Goal: Answer question/provide support

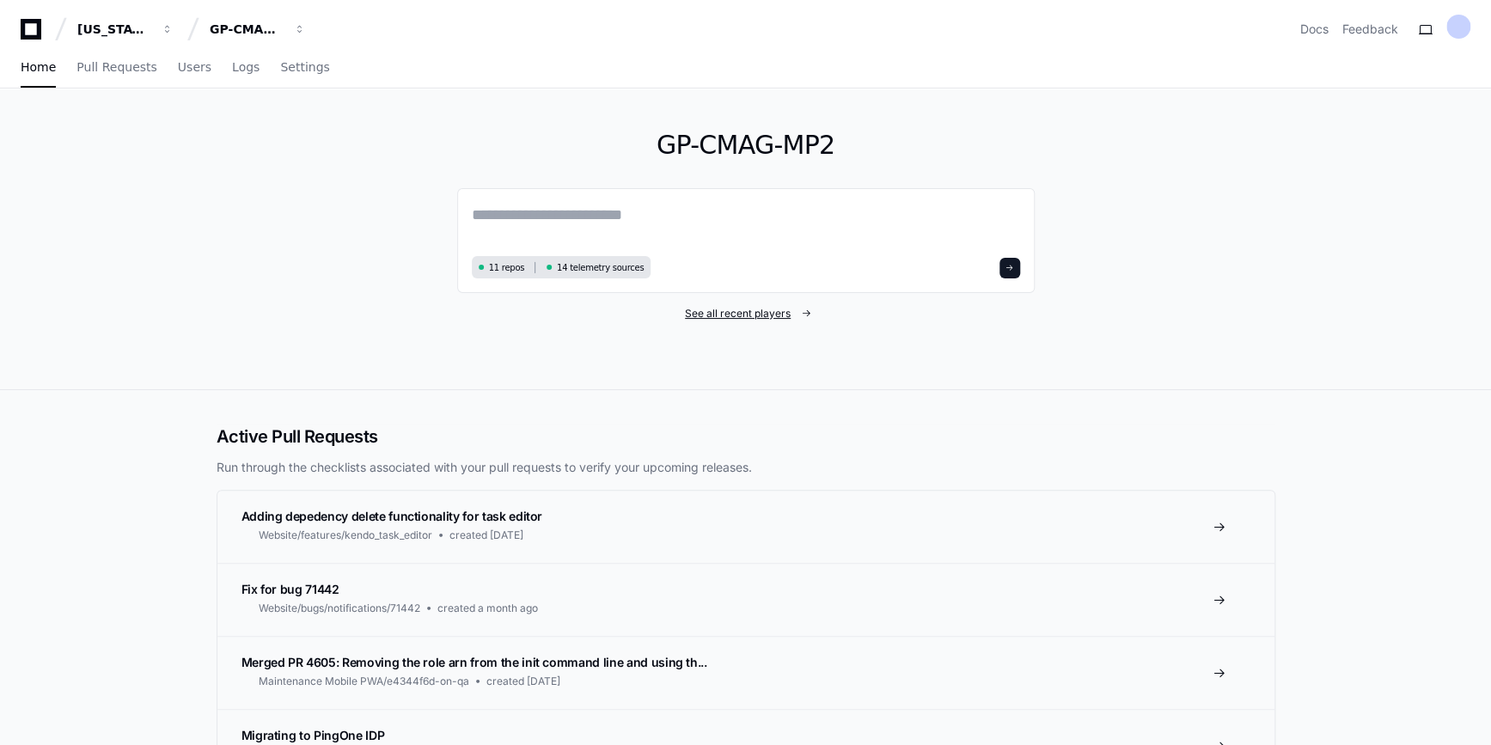
click at [740, 314] on span "See all recent players" at bounding box center [738, 314] width 106 height 14
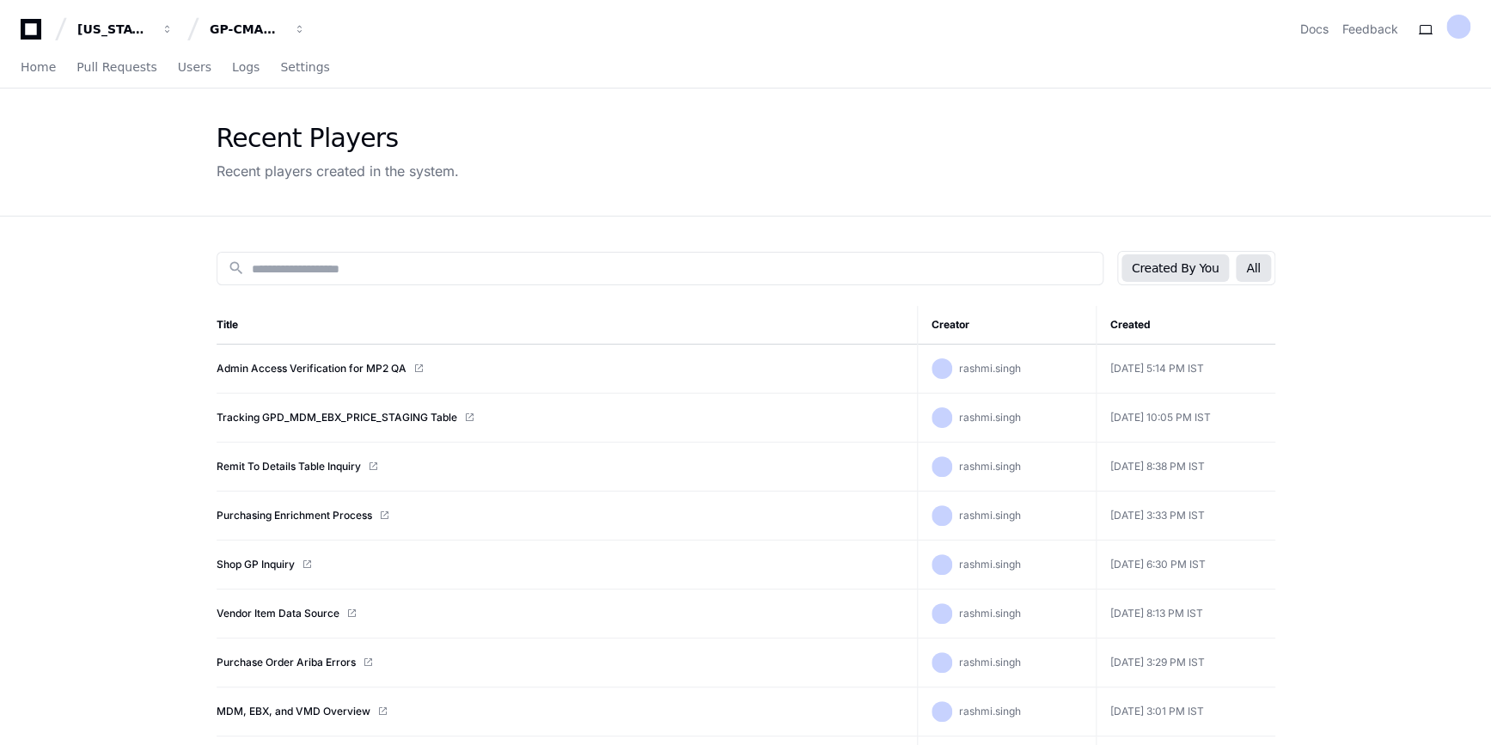
click at [1260, 265] on button "All" at bounding box center [1253, 268] width 34 height 28
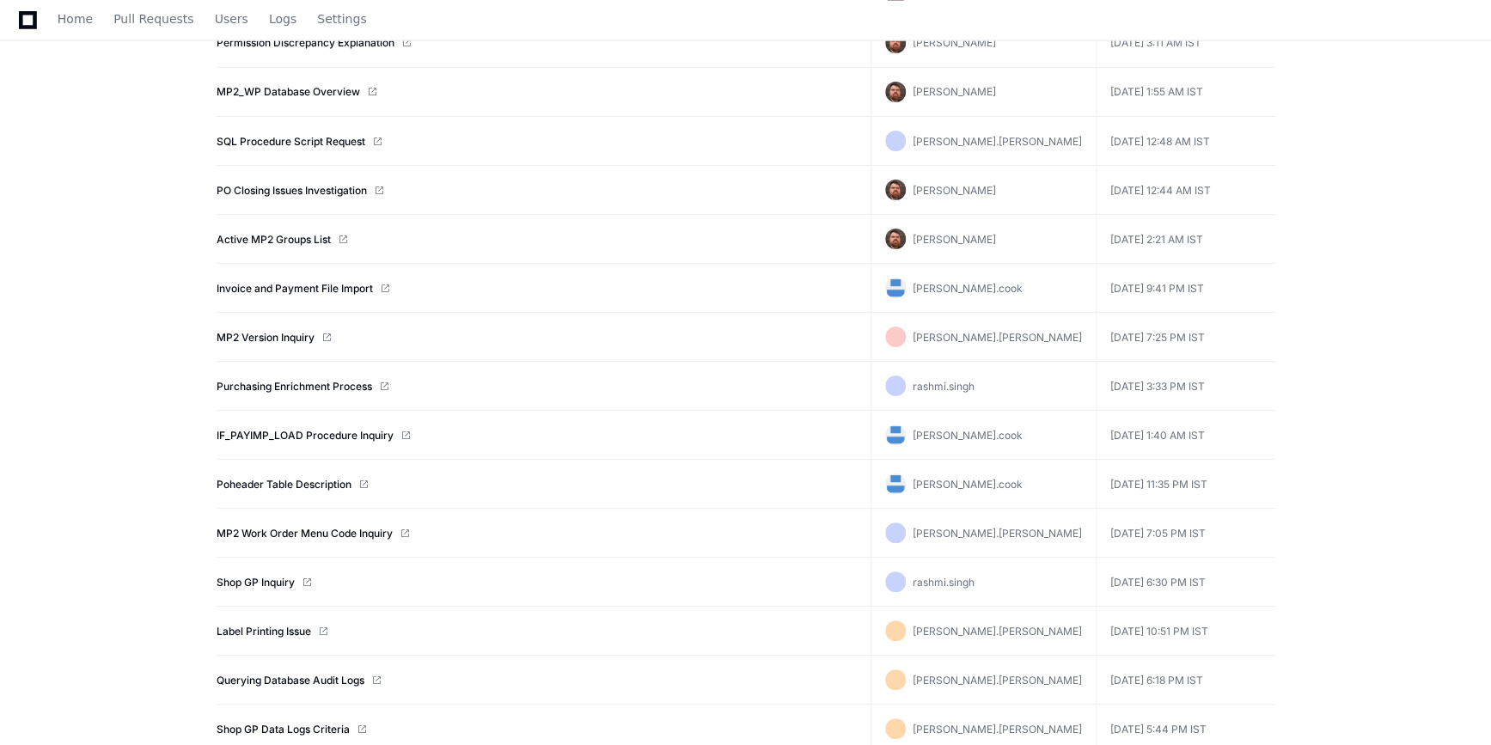
scroll to position [1506, 0]
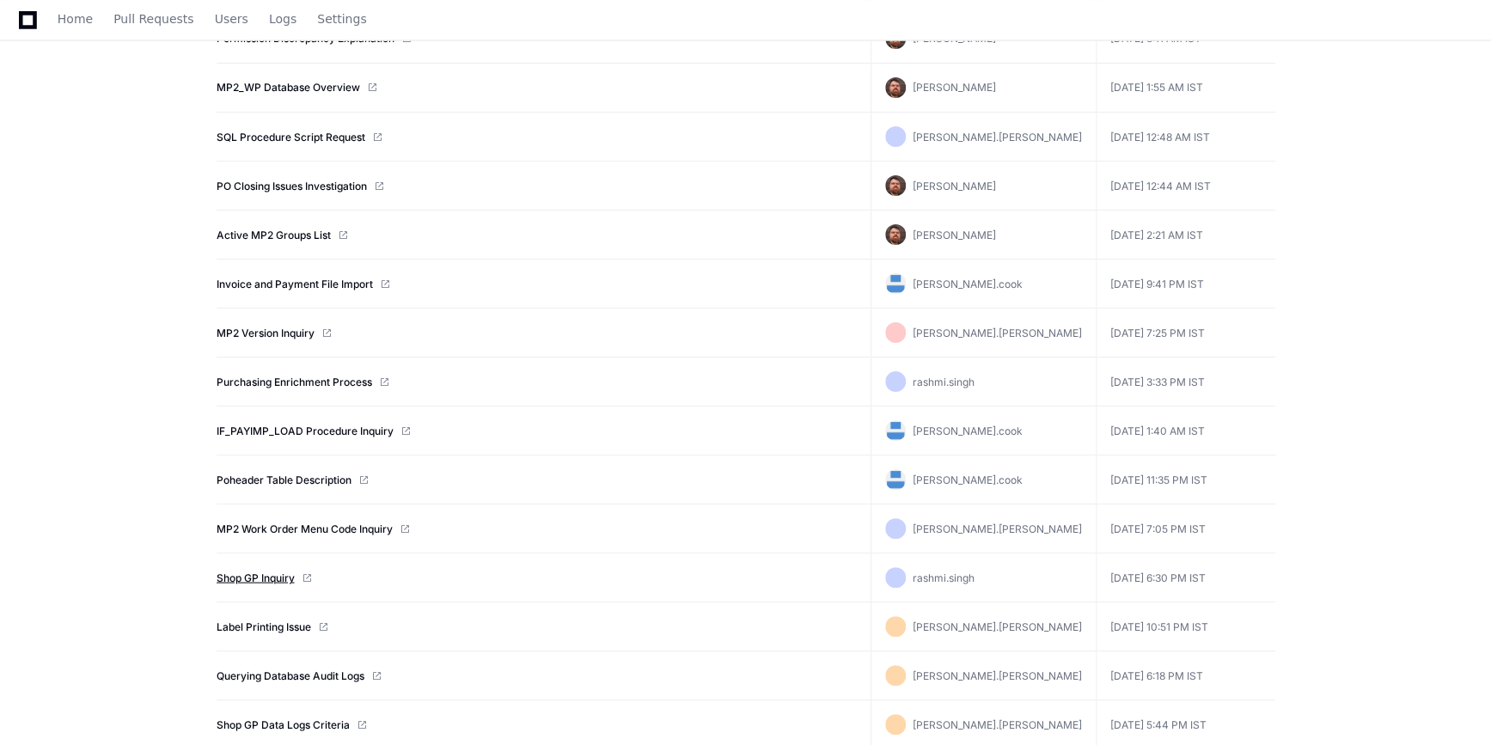
click at [270, 571] on link "Shop GP Inquiry" at bounding box center [256, 578] width 78 height 14
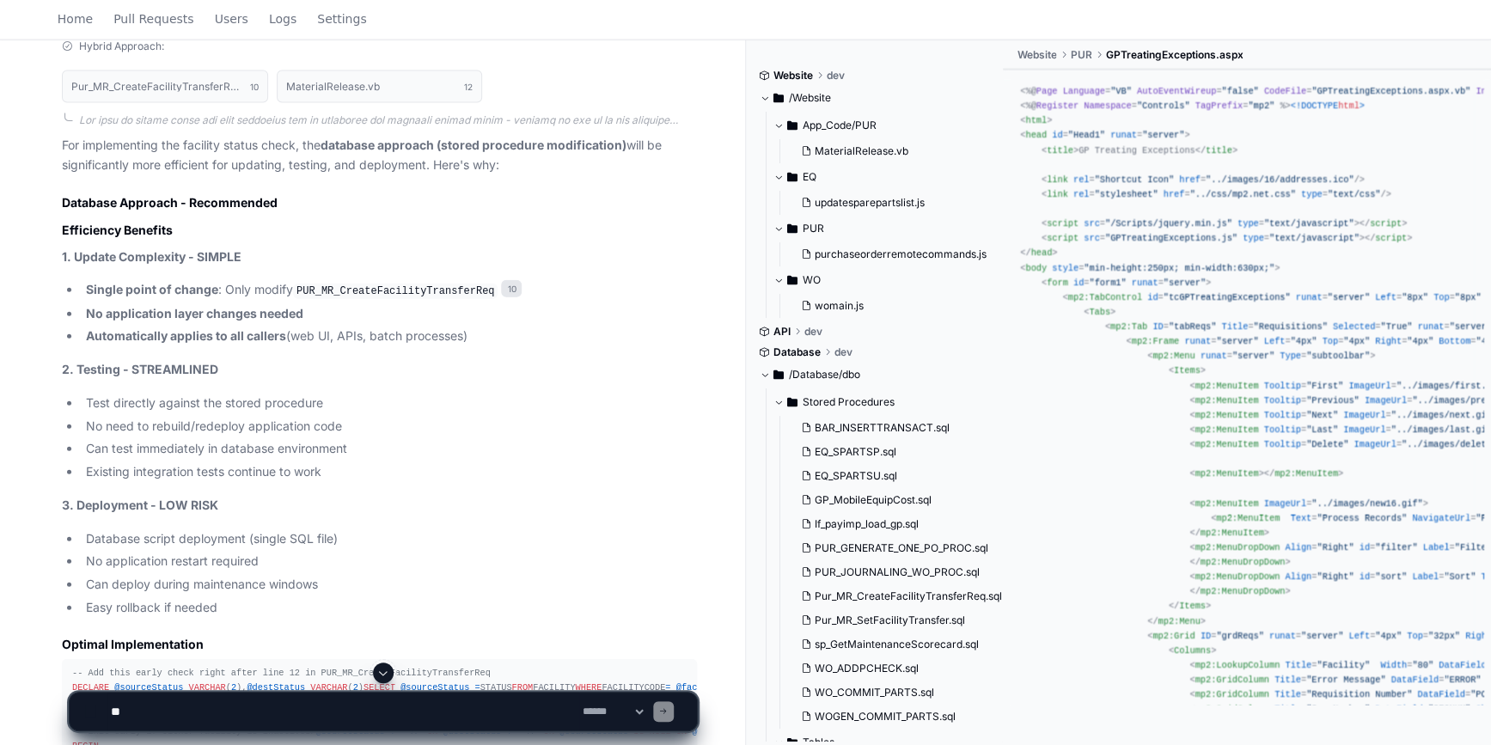
scroll to position [5093, 0]
click at [377, 298] on code "PUR_MR_CreateFacilityTransferReq" at bounding box center [395, 290] width 205 height 15
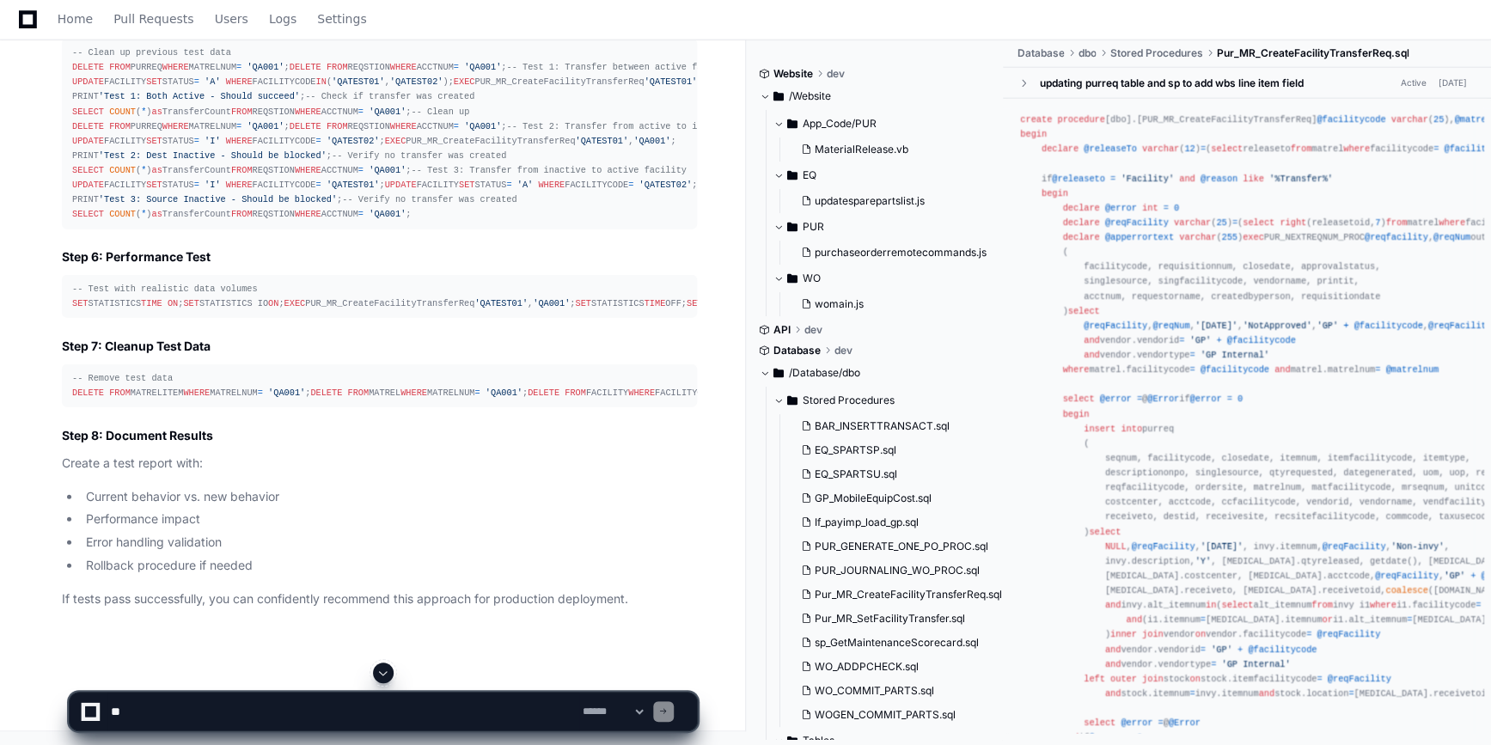
scroll to position [8830, 0]
click at [163, 714] on textarea at bounding box center [343, 712] width 472 height 38
click at [359, 712] on textarea at bounding box center [343, 712] width 472 height 38
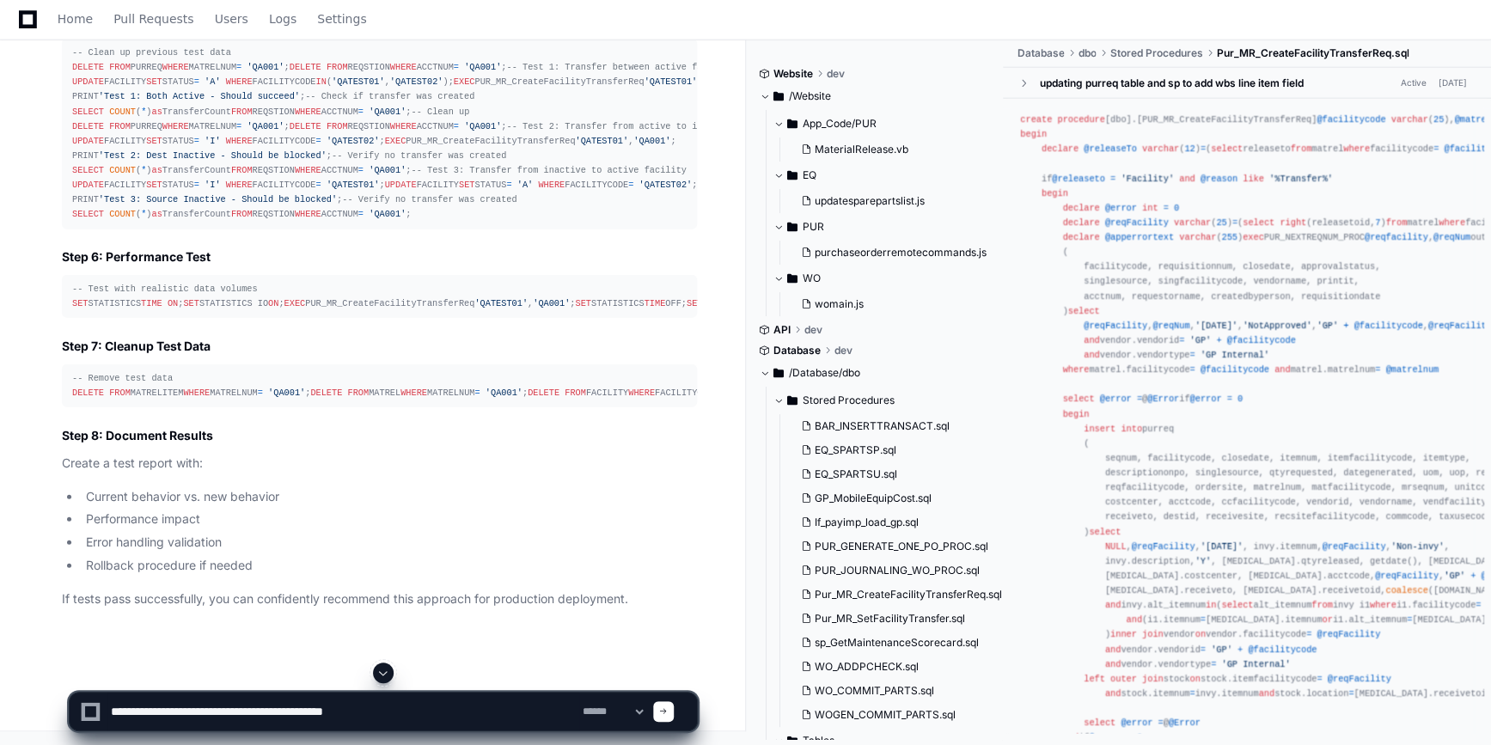
type textarea "**********"
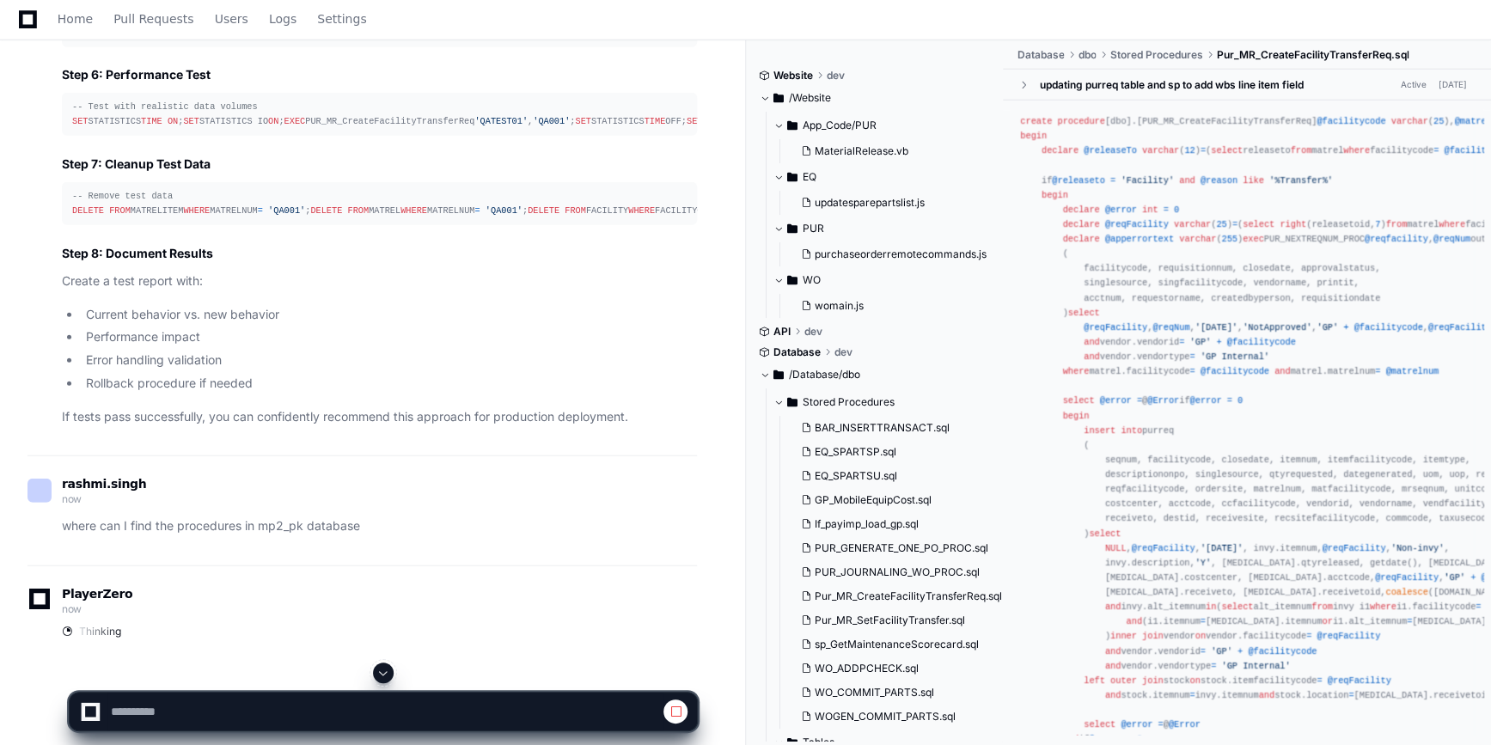
click at [386, 670] on span at bounding box center [383, 673] width 14 height 14
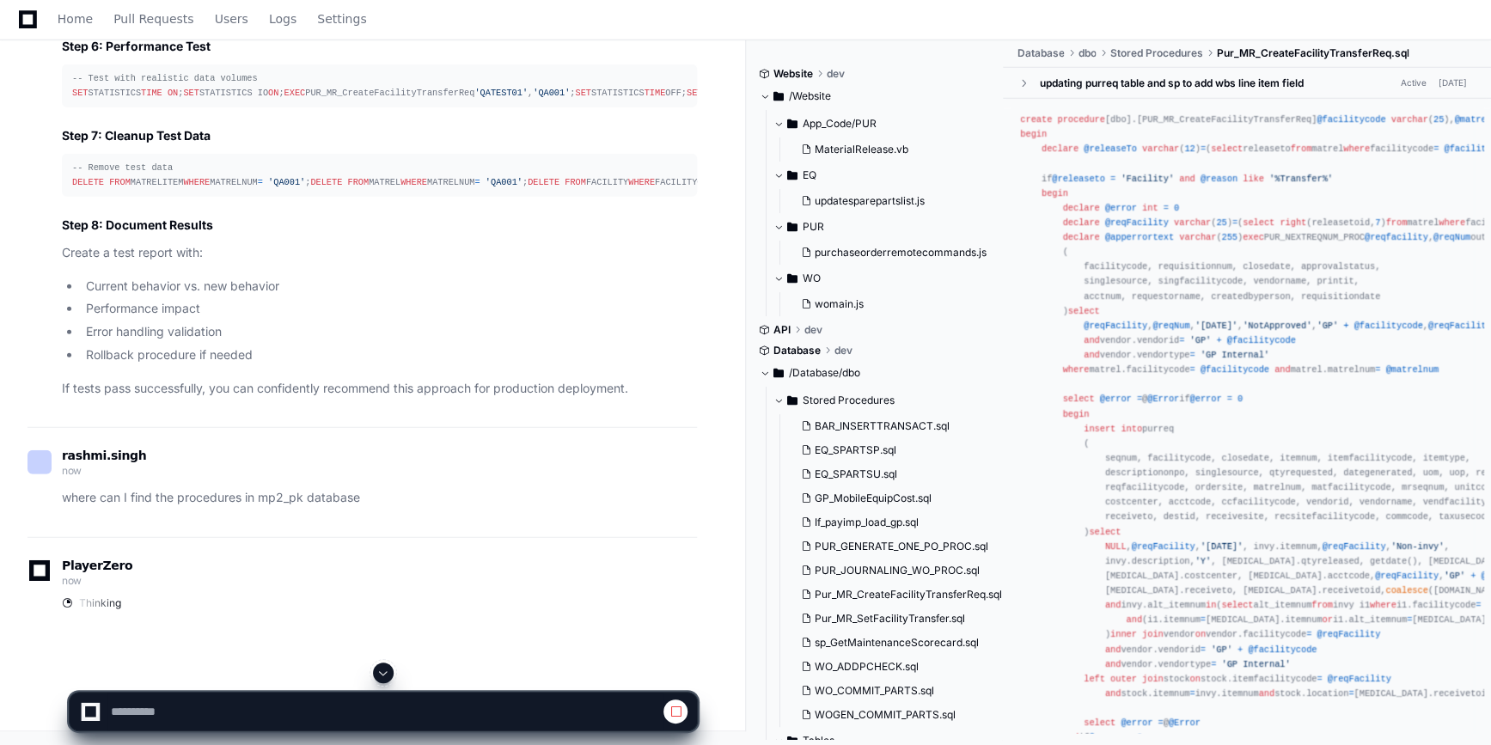
scroll to position [10754, 0]
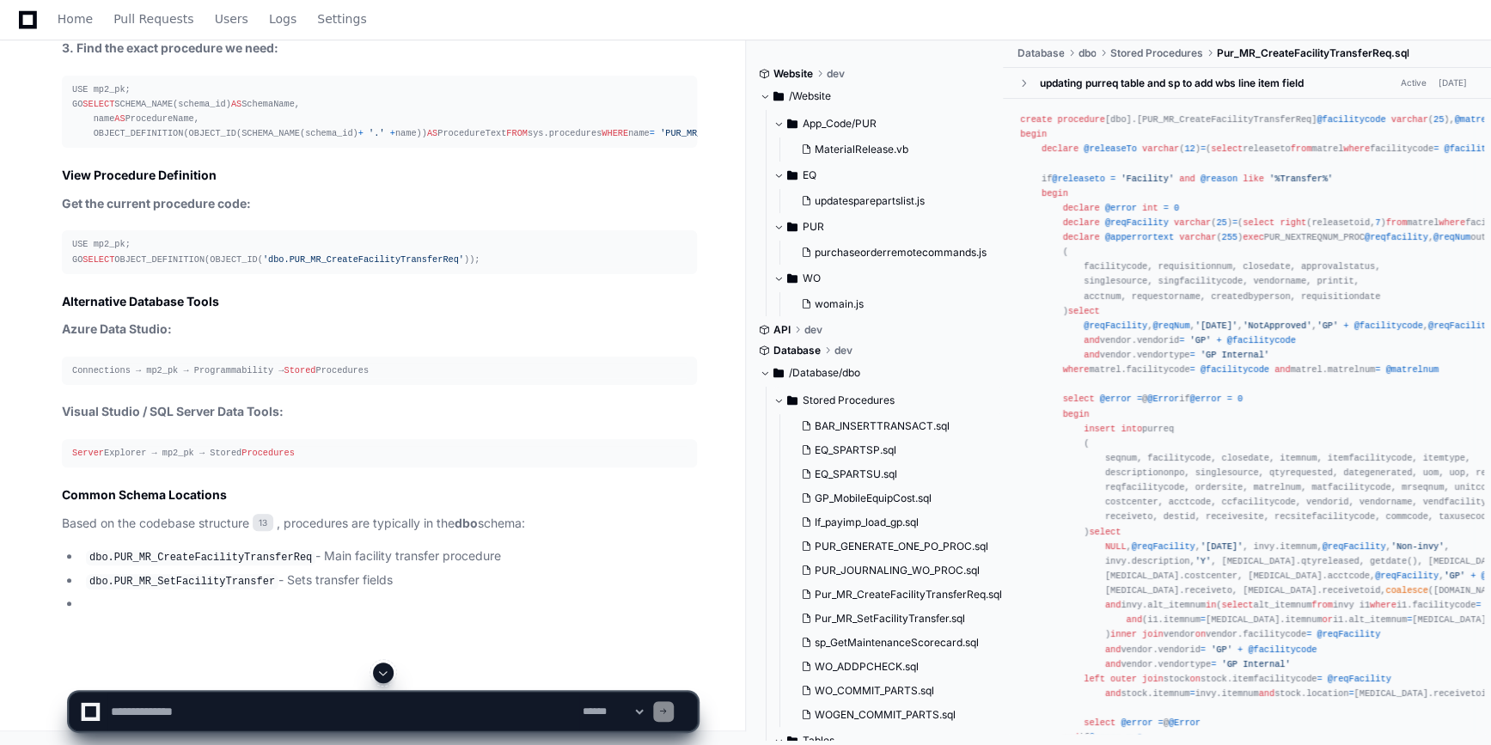
click at [780, 400] on span at bounding box center [779, 400] width 10 height 10
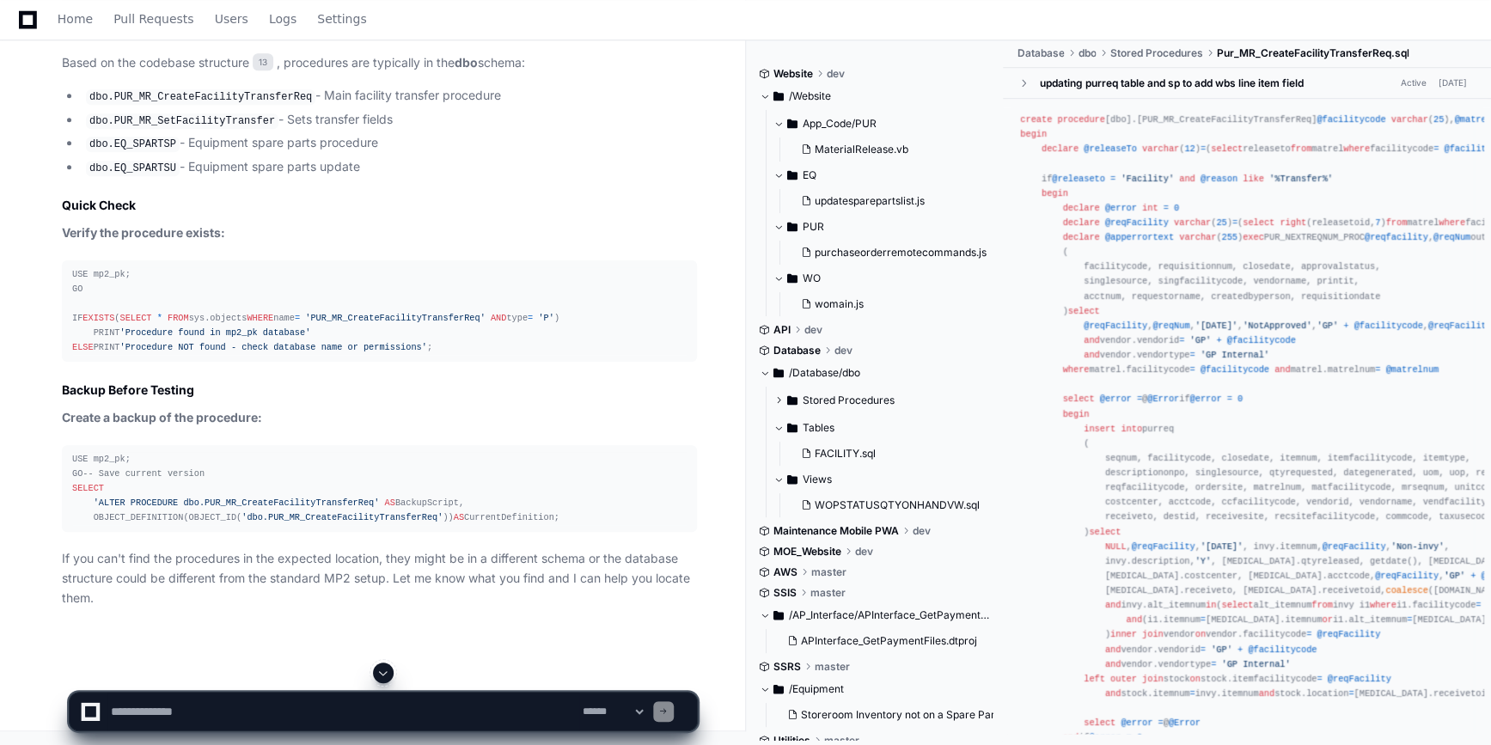
scroll to position [11956, 0]
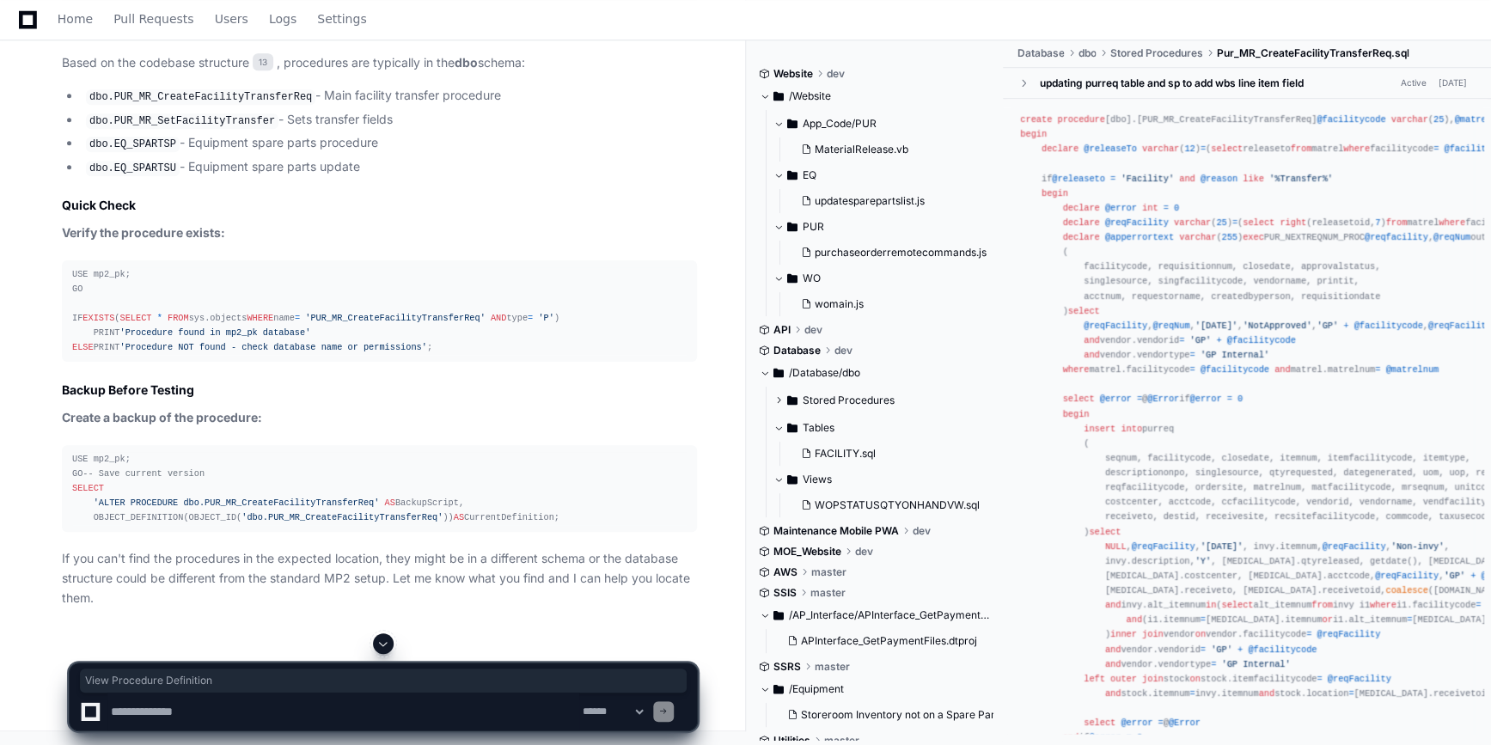
drag, startPoint x: 64, startPoint y: 420, endPoint x: 217, endPoint y: 430, distance: 153.3
copy h2 "View Procedure Definition"
